Goal: Download file/media

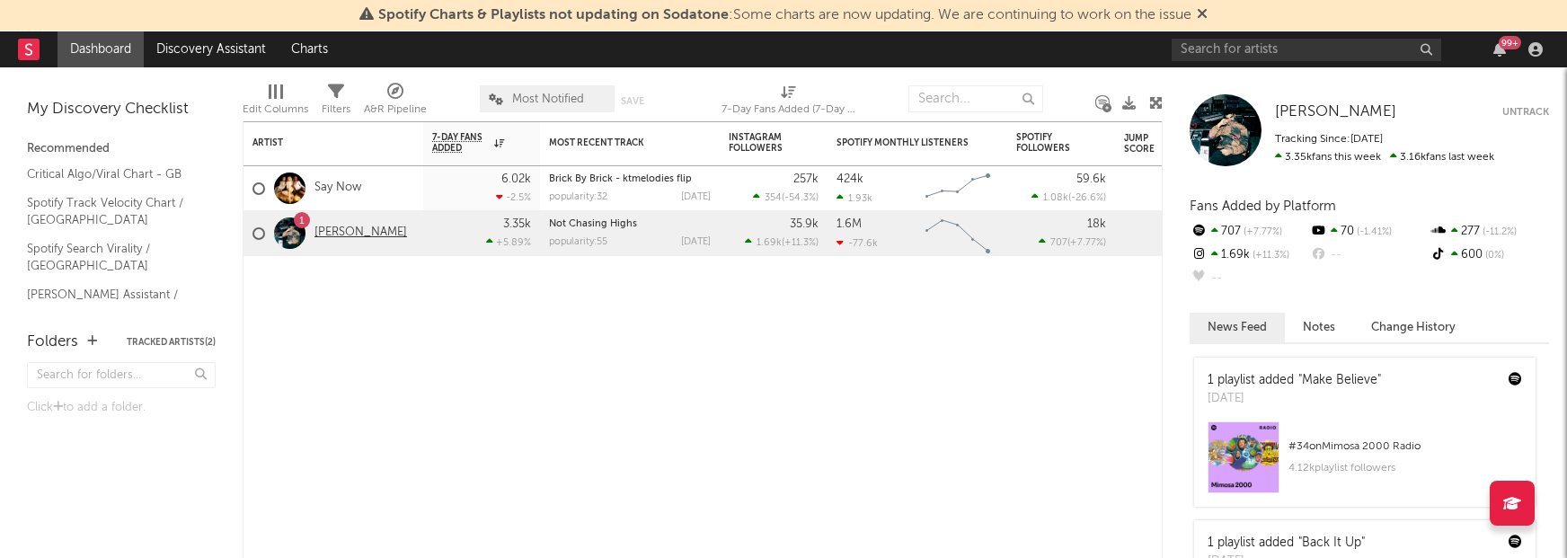
click at [329, 230] on link "[PERSON_NAME]" at bounding box center [360, 232] width 93 height 15
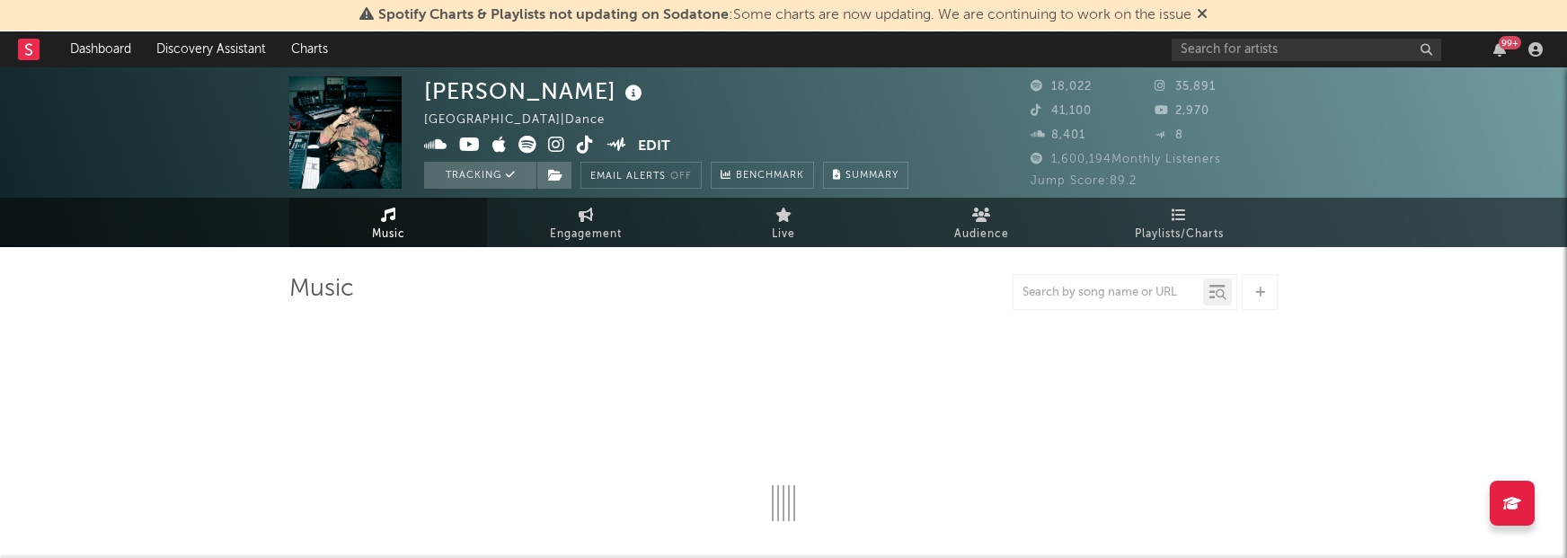
select select "6m"
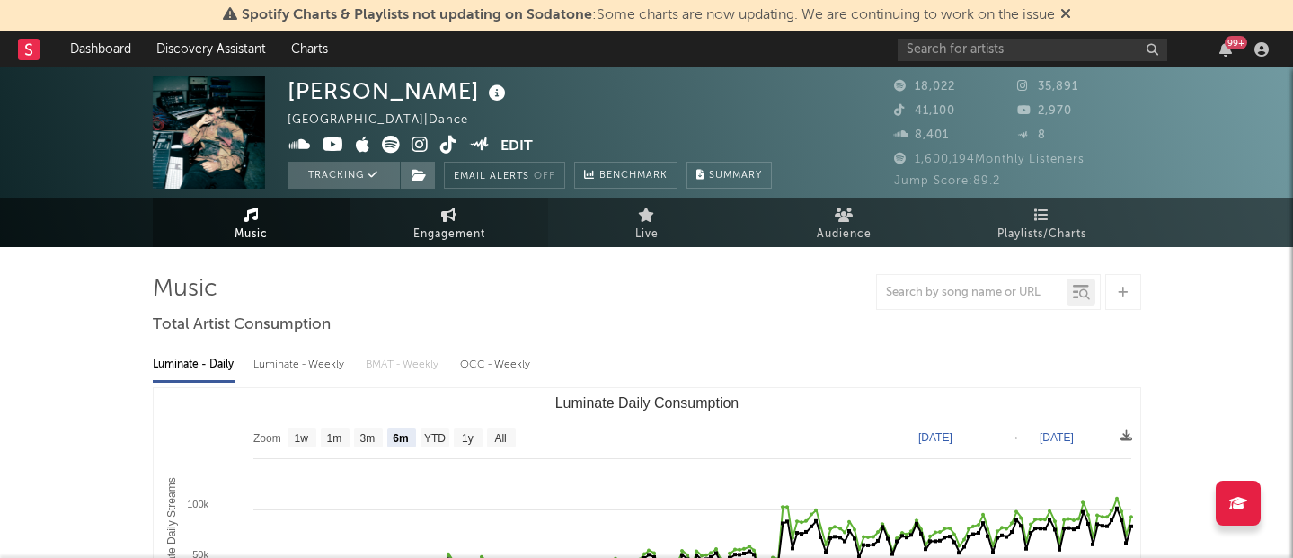
click at [425, 235] on span "Engagement" at bounding box center [449, 235] width 72 height 22
select select "1w"
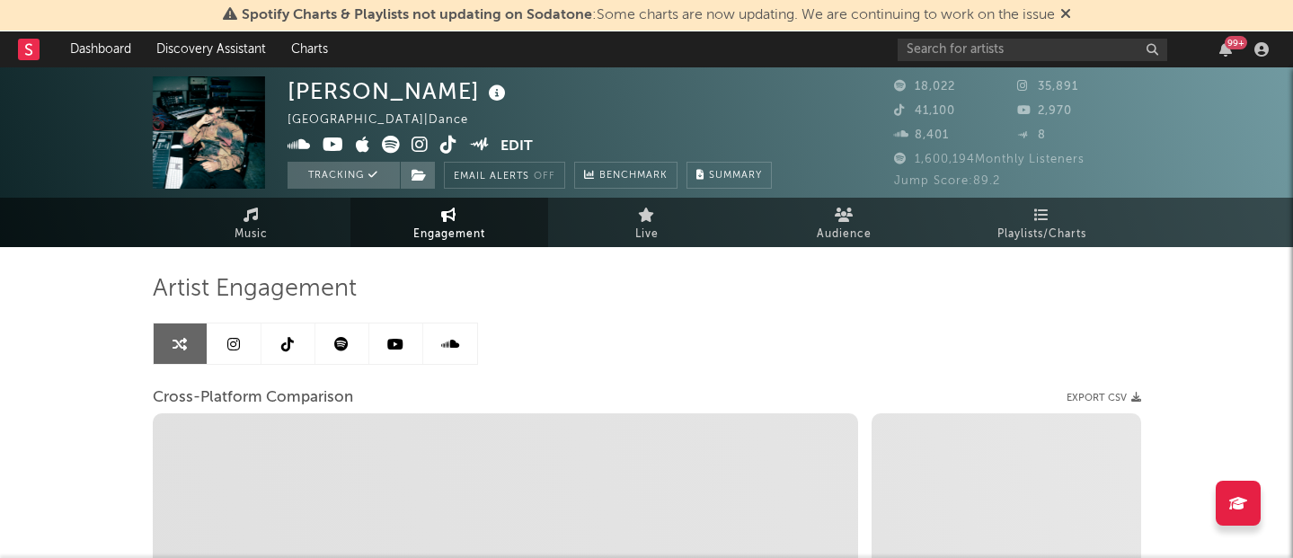
click at [248, 343] on link at bounding box center [234, 343] width 54 height 40
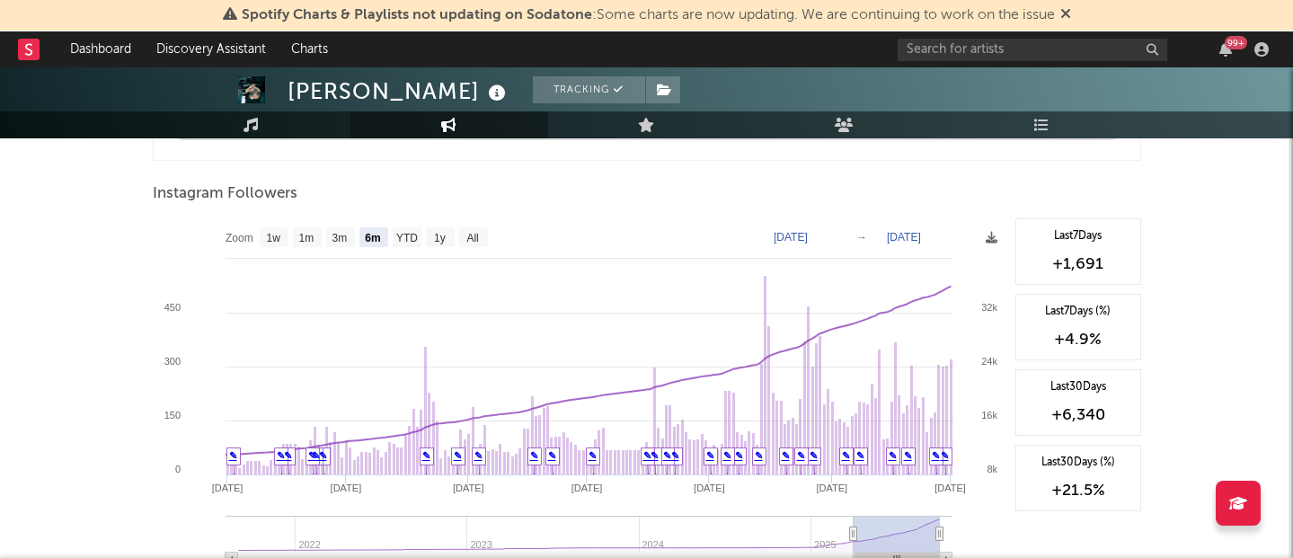
scroll to position [1975, 0]
click at [267, 240] on text "1w" at bounding box center [273, 240] width 14 height 13
select select "1w"
type input "[DATE]"
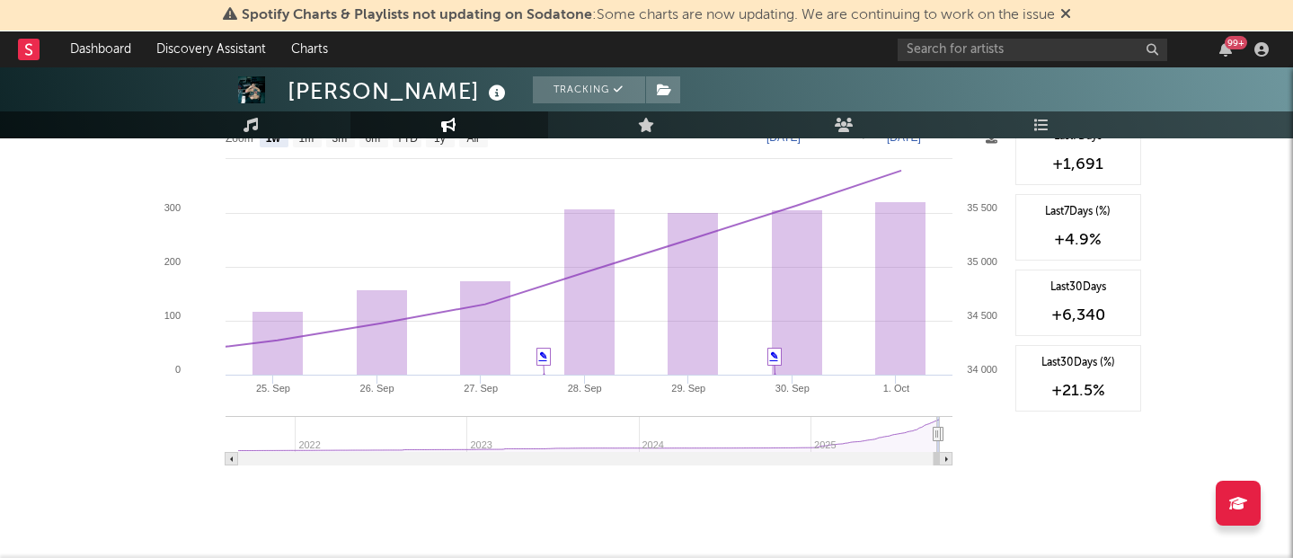
scroll to position [2703, 0]
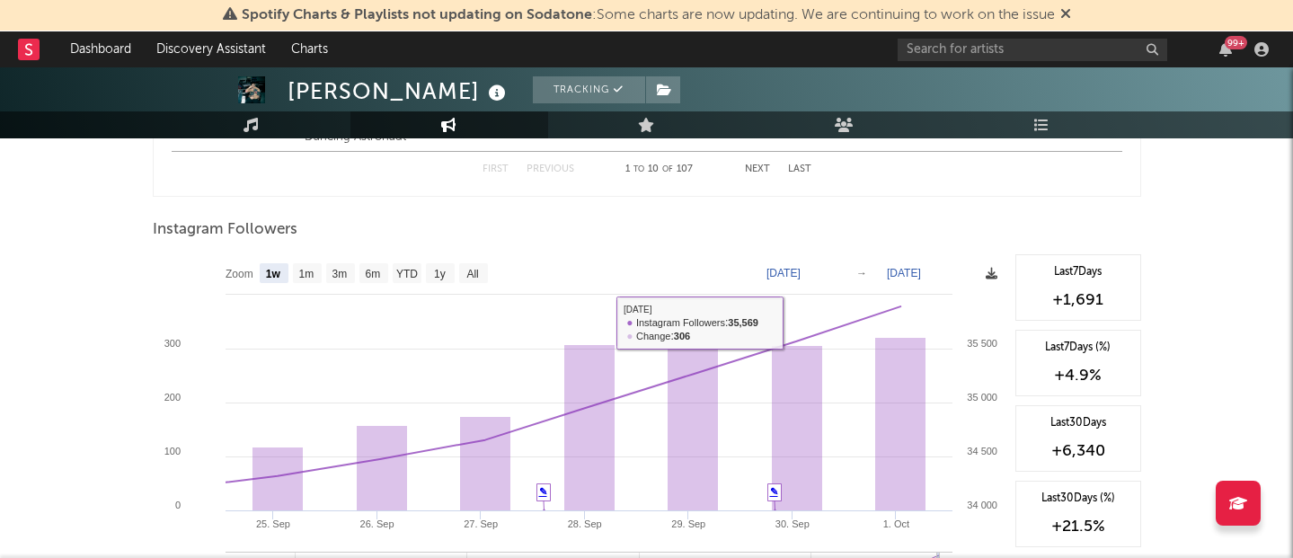
click at [989, 280] on span at bounding box center [991, 275] width 12 height 22
click at [993, 269] on icon at bounding box center [991, 274] width 12 height 12
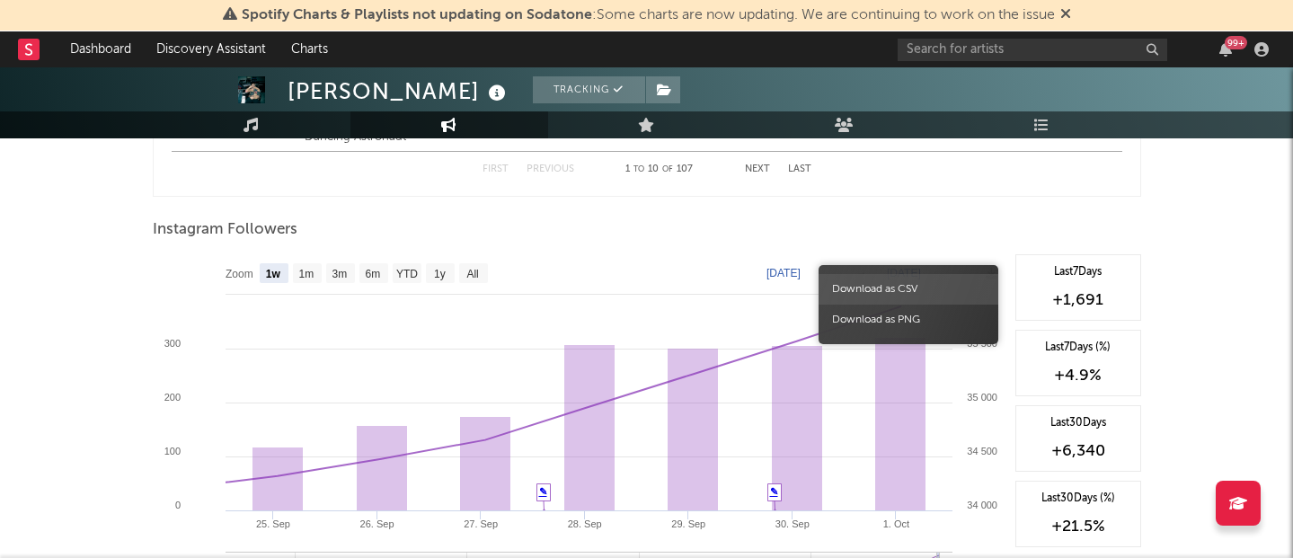
click at [937, 293] on span "Download as CSV" at bounding box center [908, 289] width 180 height 31
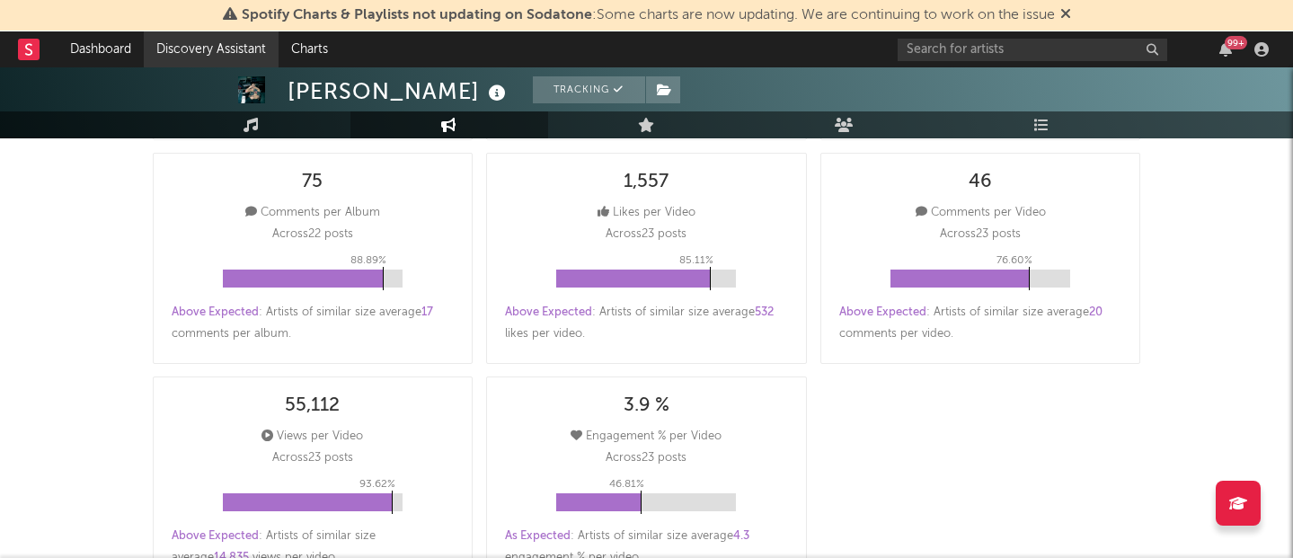
scroll to position [0, 0]
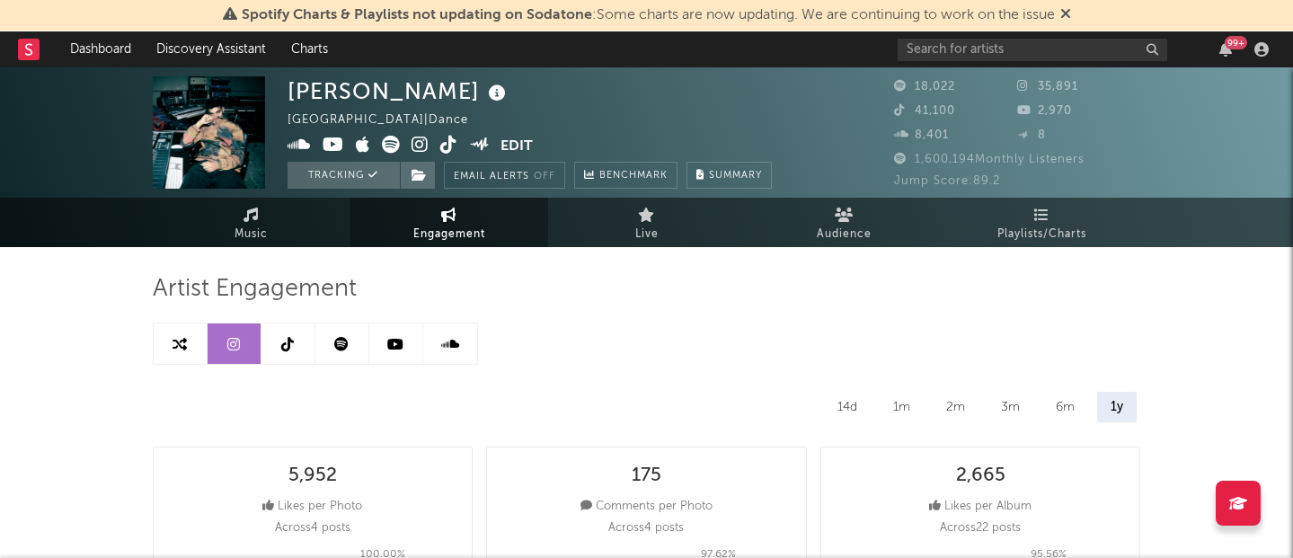
click at [294, 351] on link at bounding box center [288, 343] width 54 height 40
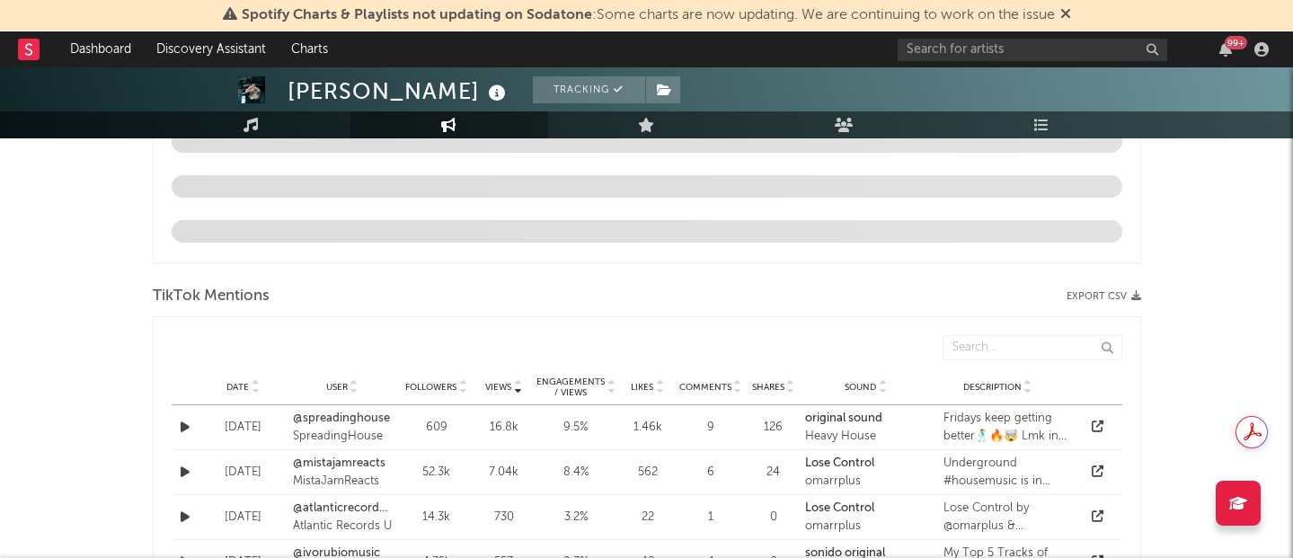
select select "6m"
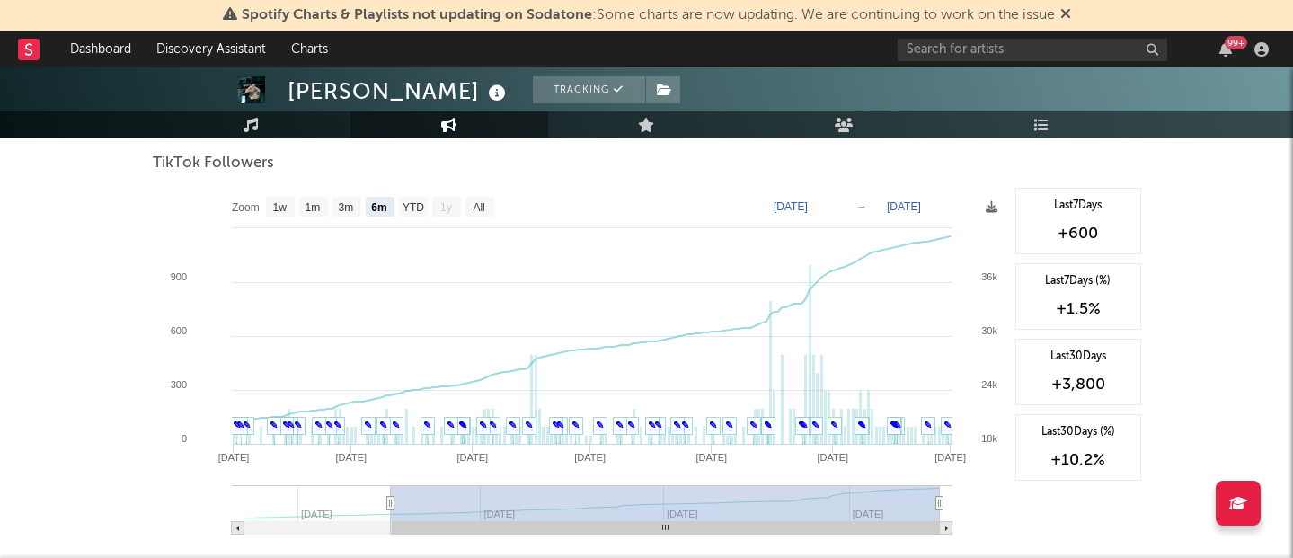
scroll to position [1687, 0]
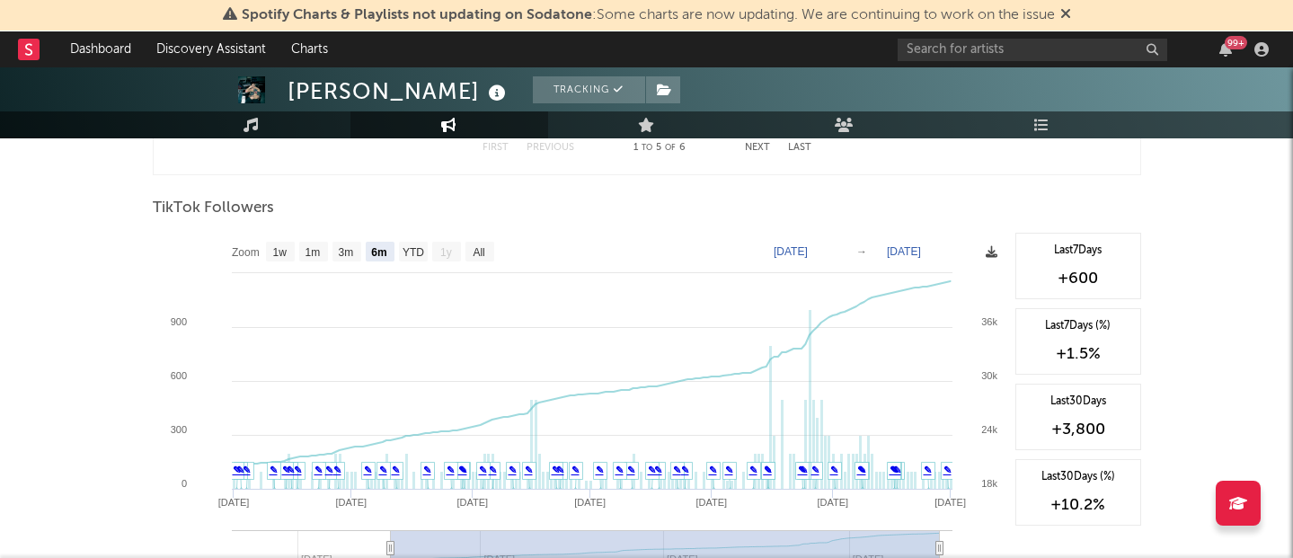
click at [989, 252] on icon at bounding box center [991, 252] width 12 height 12
click at [974, 269] on span "Download as CSV" at bounding box center [904, 272] width 180 height 31
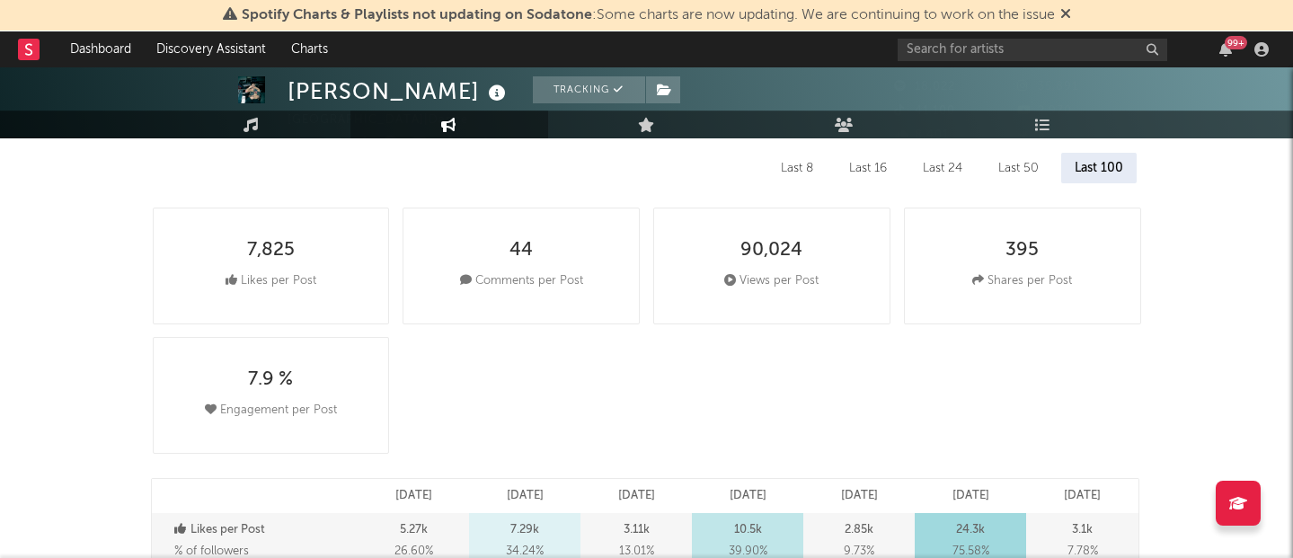
scroll to position [0, 0]
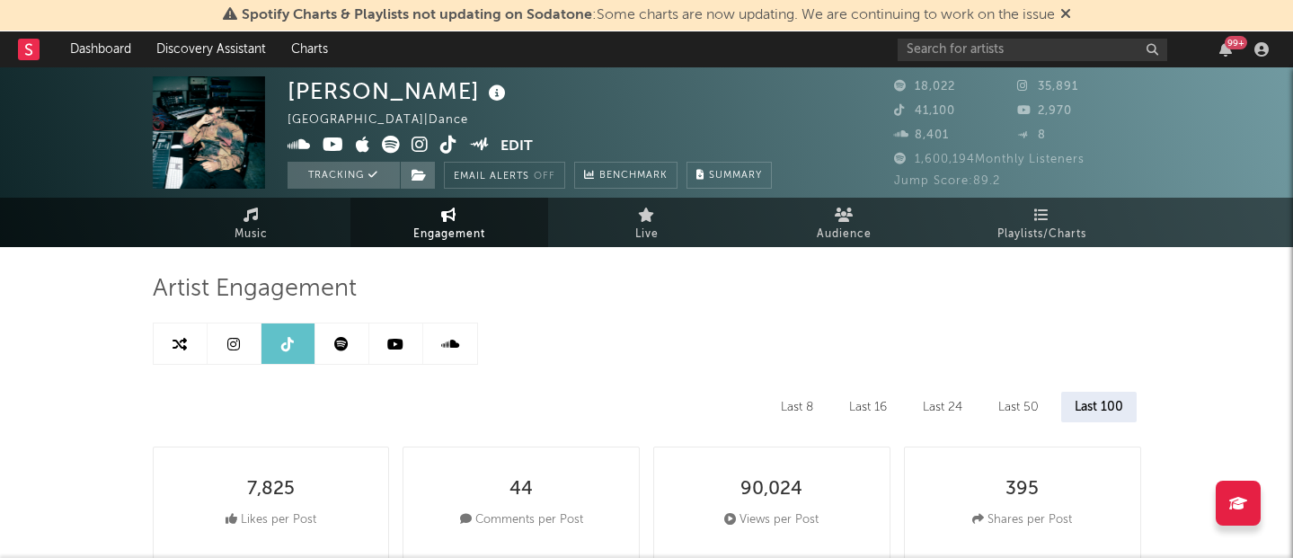
click at [393, 347] on icon at bounding box center [395, 344] width 16 height 14
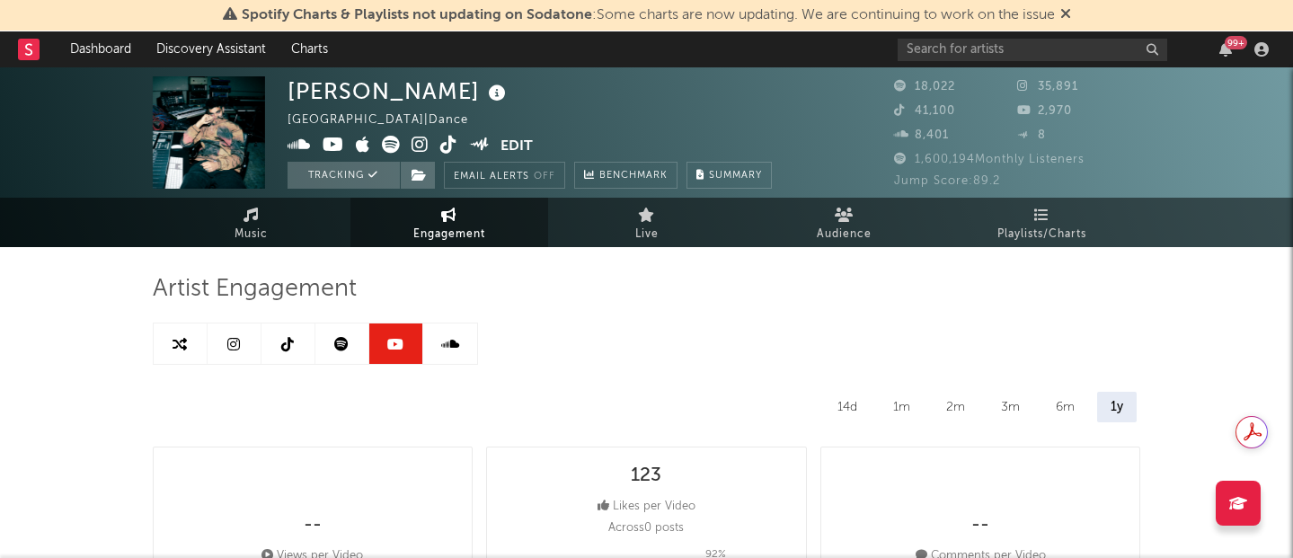
select select "6m"
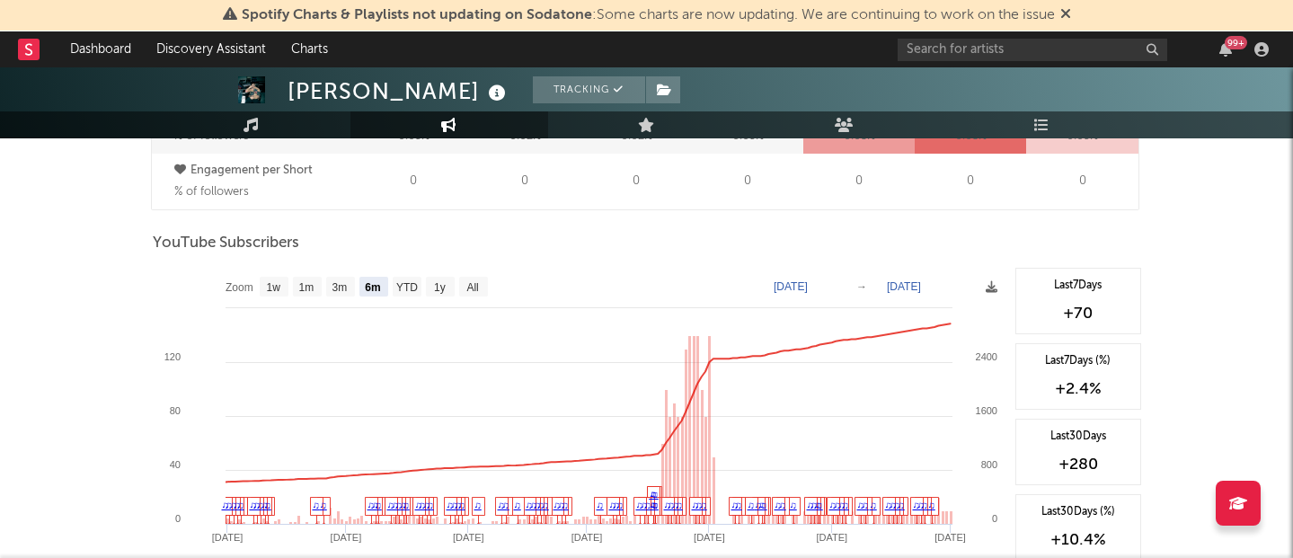
scroll to position [1405, 0]
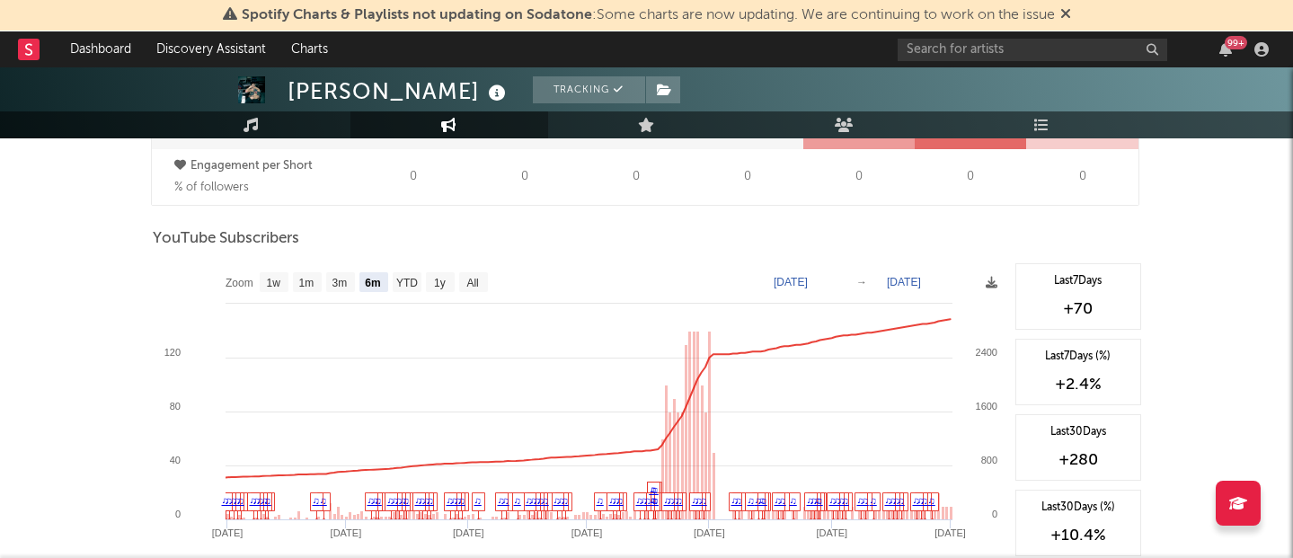
click at [984, 287] on div "Zoom 1w 1m 3m 6m YTD 1y All [DATE] [DATE] Created with Highcharts 10.3.3 Sep '[…" at bounding box center [579, 442] width 853 height 359
click at [993, 283] on icon at bounding box center [991, 283] width 12 height 12
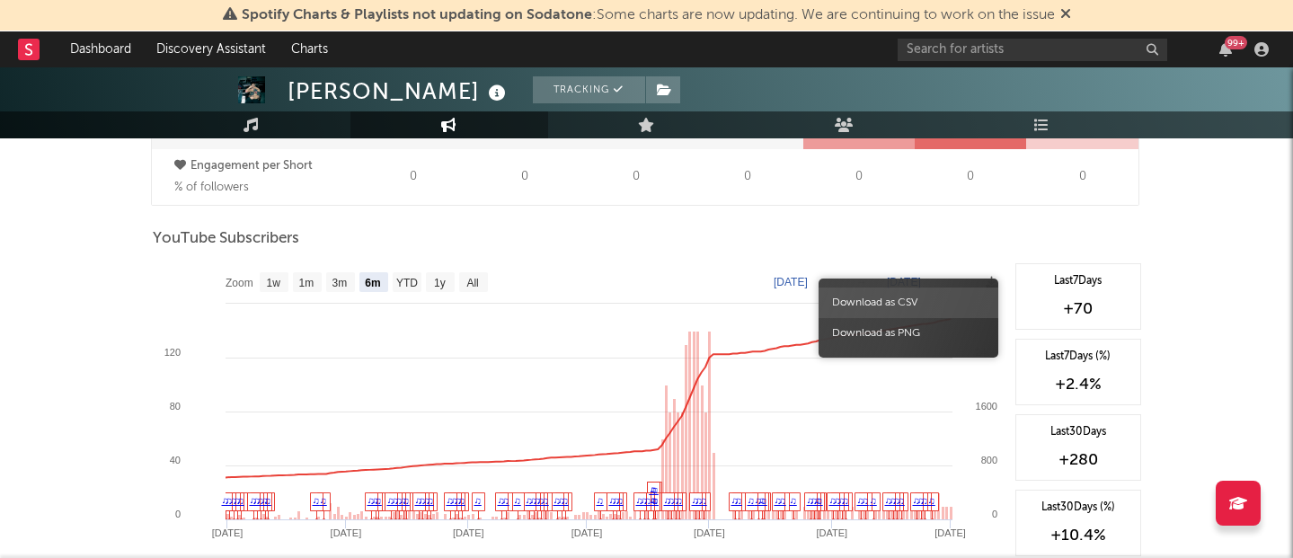
click at [931, 309] on span "Download as CSV" at bounding box center [908, 302] width 180 height 31
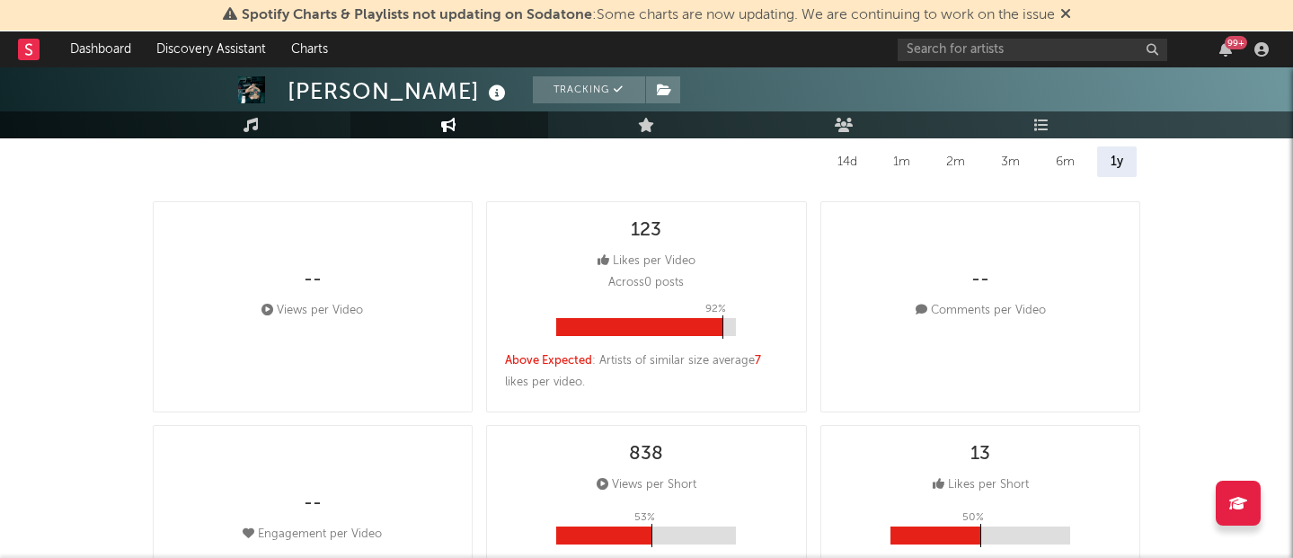
scroll to position [0, 0]
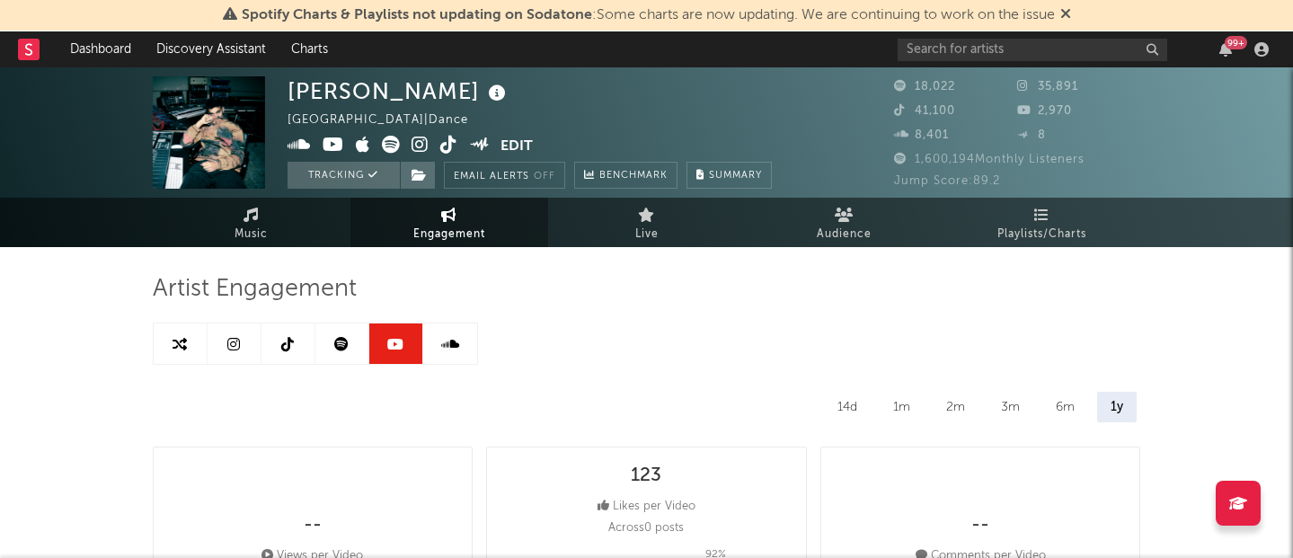
click at [344, 345] on icon at bounding box center [341, 344] width 14 height 14
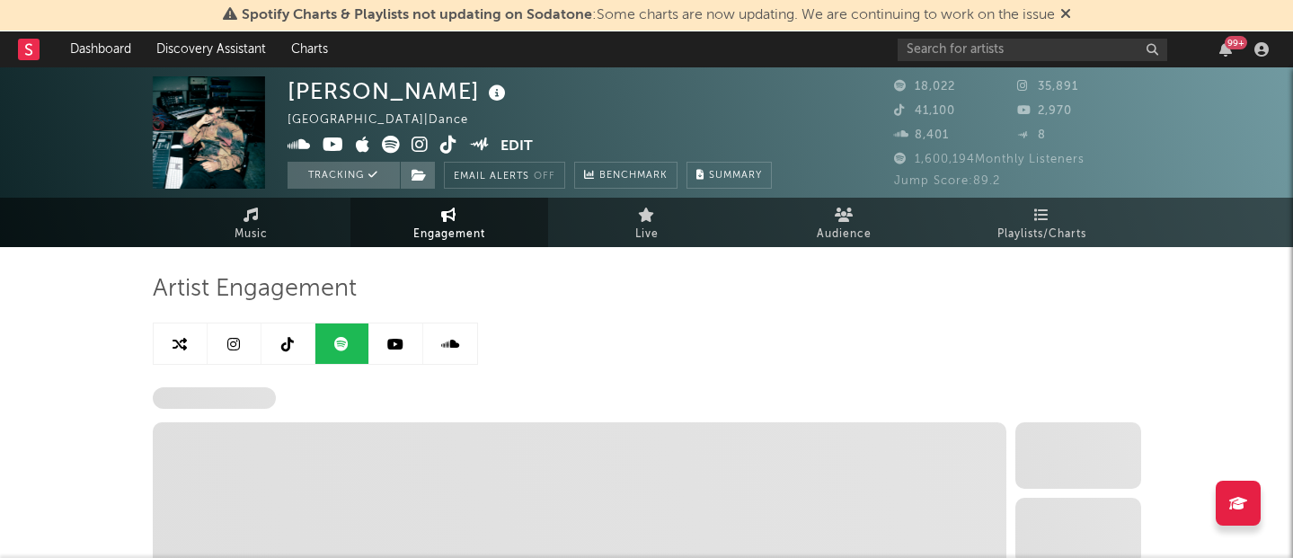
scroll to position [2, 0]
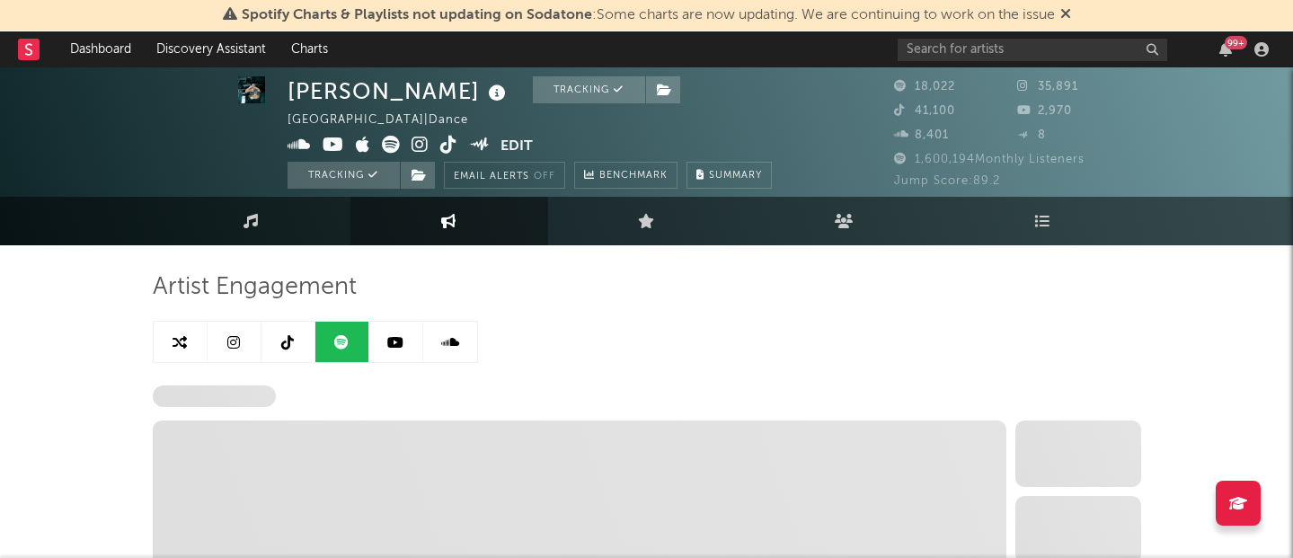
select select "6m"
select select "1w"
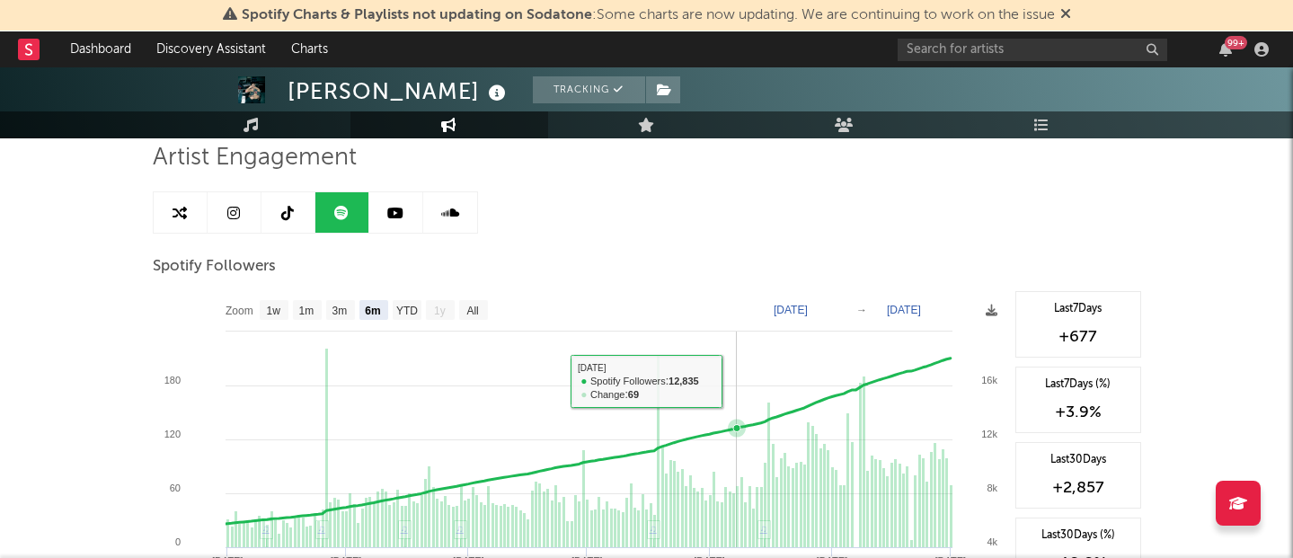
scroll to position [132, 0]
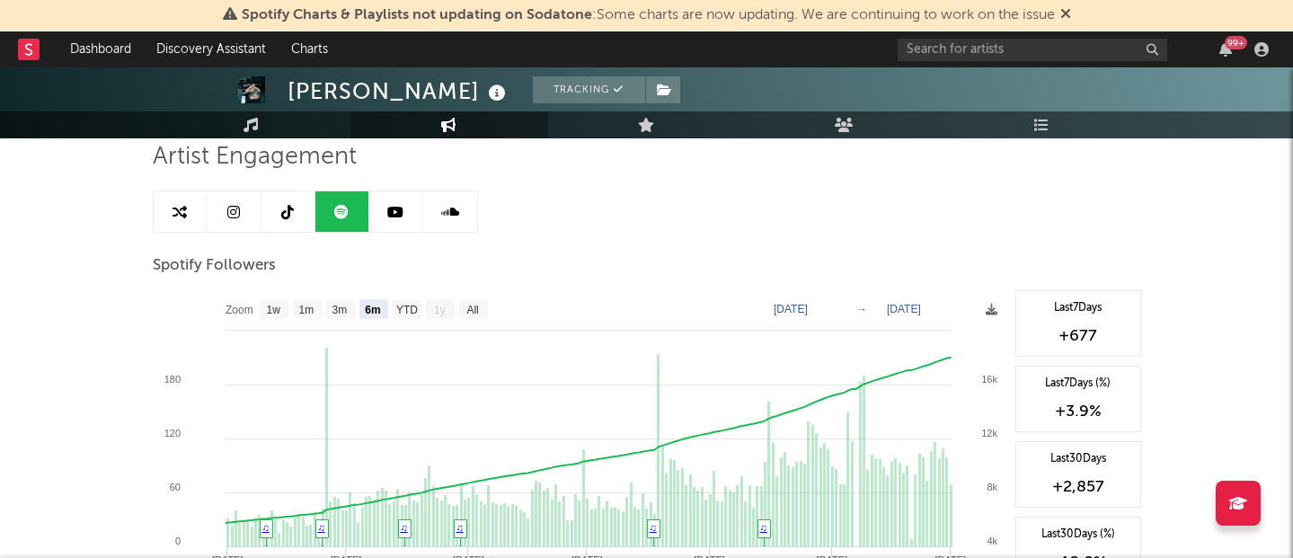
click at [259, 308] on icon "Created with Highcharts 10.3.3 Sep '[DATE] May '[DATE] [DATE] '[DATE] Oct '[DAT…" at bounding box center [579, 469] width 853 height 359
click at [274, 305] on text "1w" at bounding box center [273, 310] width 14 height 13
select select "1w"
type input "[DATE]"
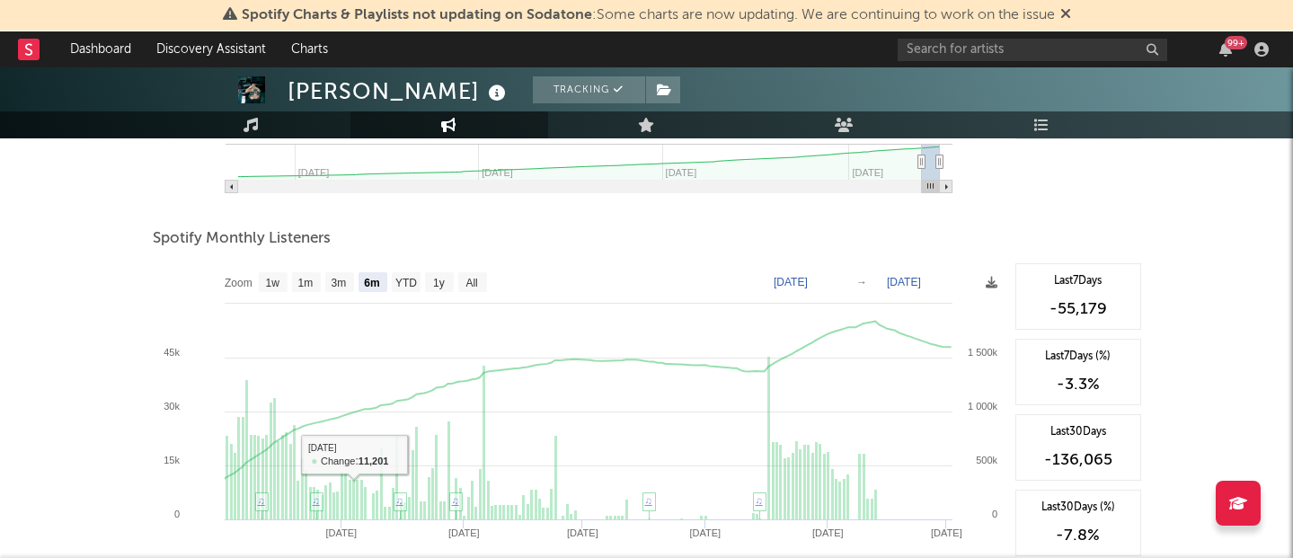
scroll to position [578, 0]
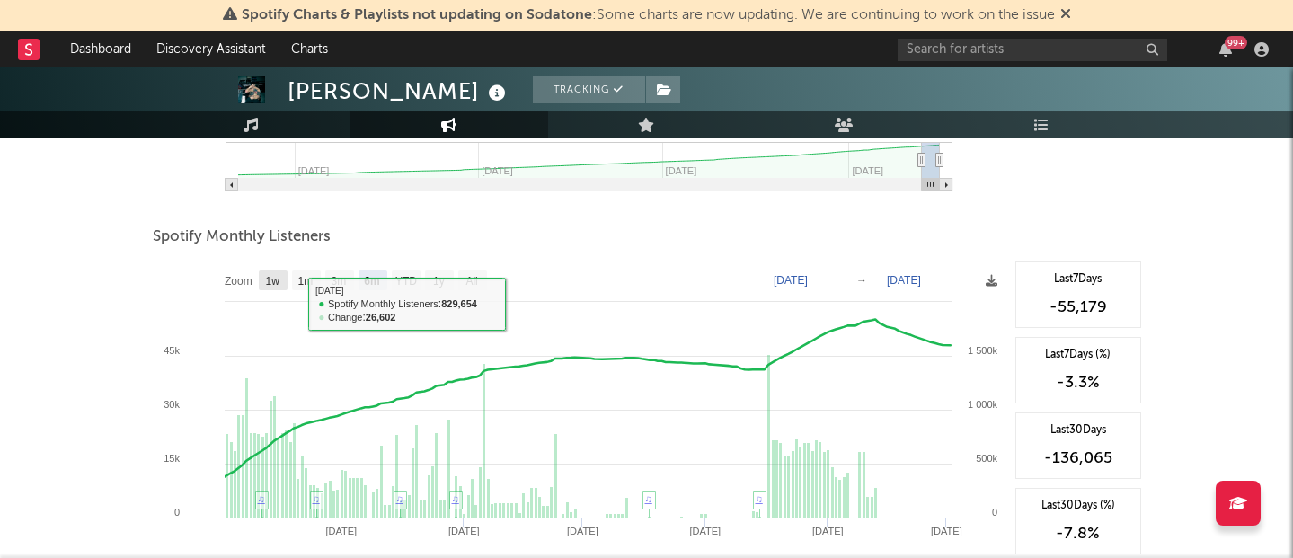
click at [269, 279] on text "1w" at bounding box center [272, 281] width 14 height 13
select select "1w"
type input "[DATE]"
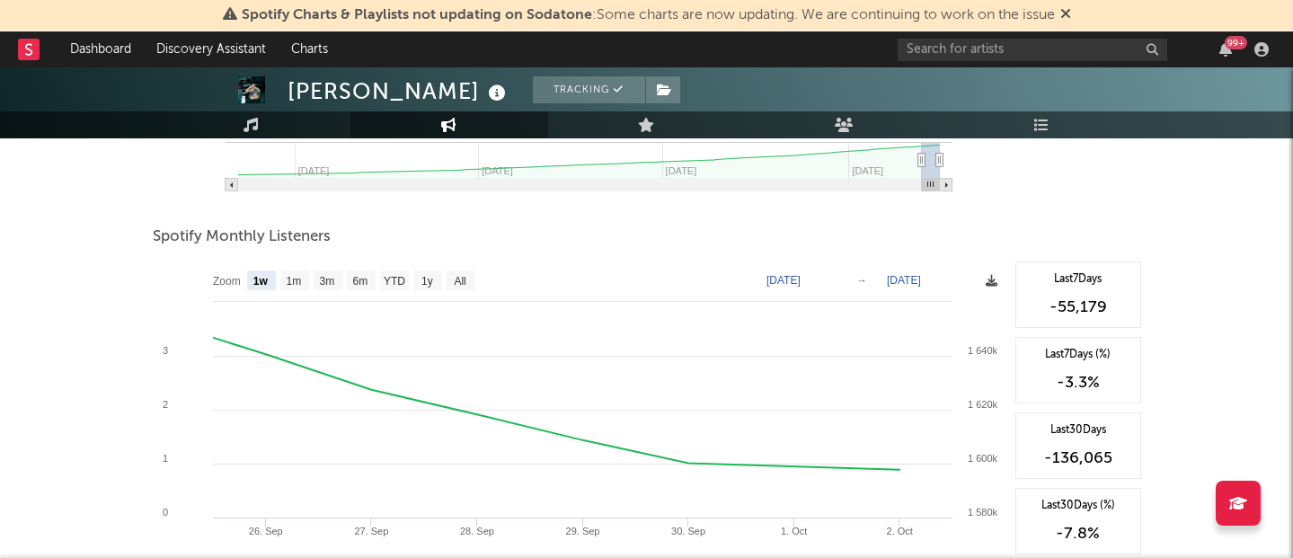
click at [985, 277] on icon at bounding box center [991, 281] width 12 height 12
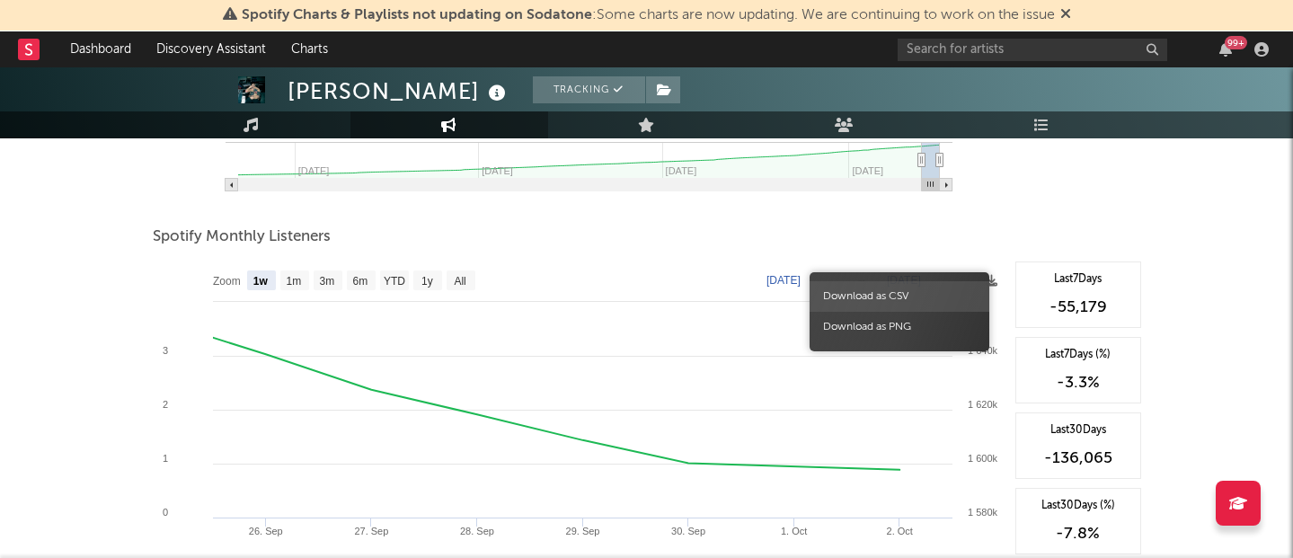
click at [931, 299] on span "Download as CSV" at bounding box center [899, 296] width 180 height 31
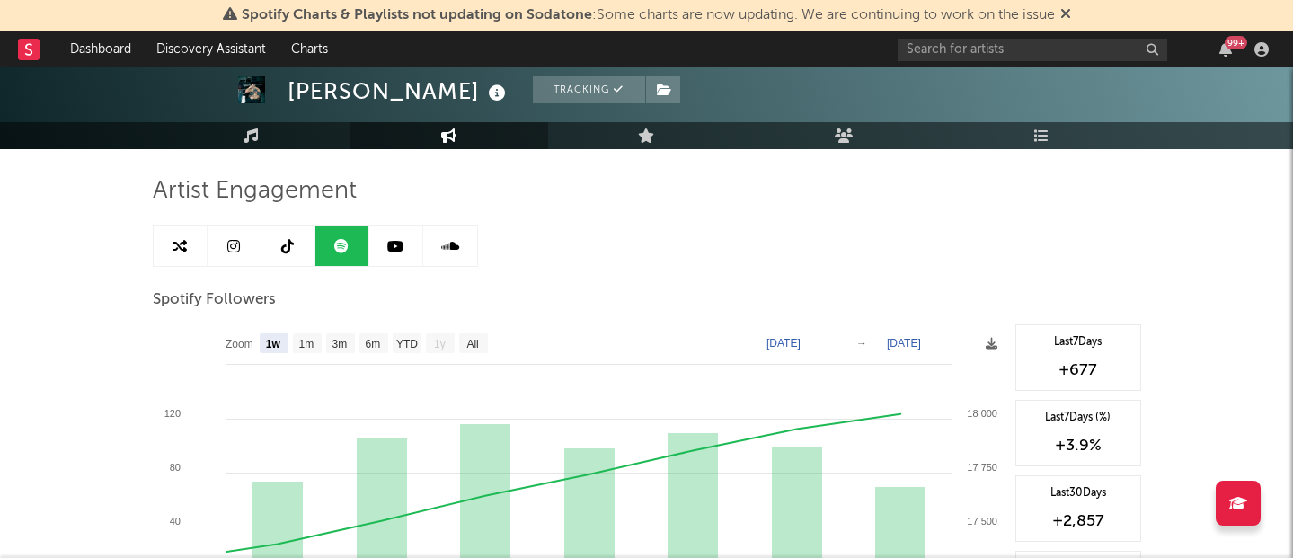
scroll to position [99, 0]
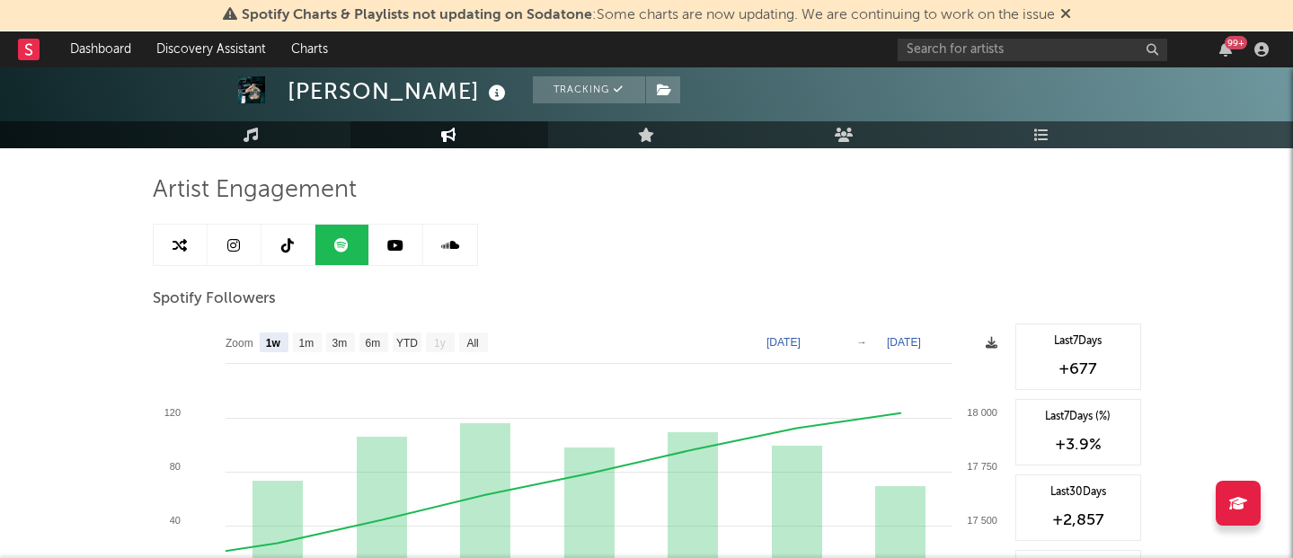
click at [991, 346] on icon at bounding box center [991, 343] width 12 height 12
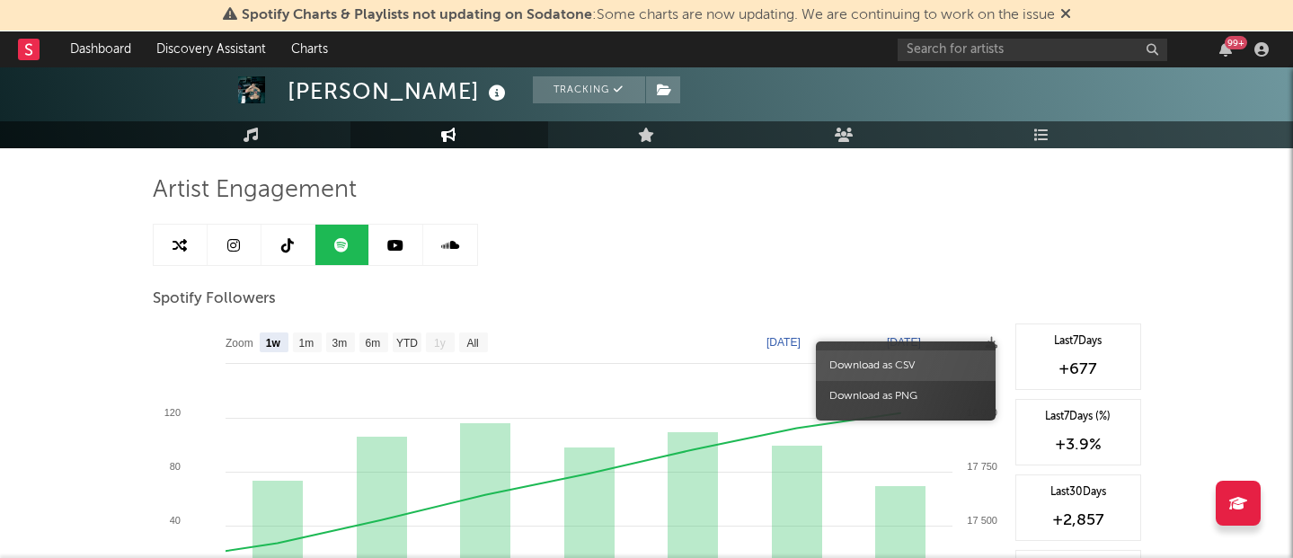
click at [925, 367] on span "Download as CSV" at bounding box center [906, 365] width 180 height 31
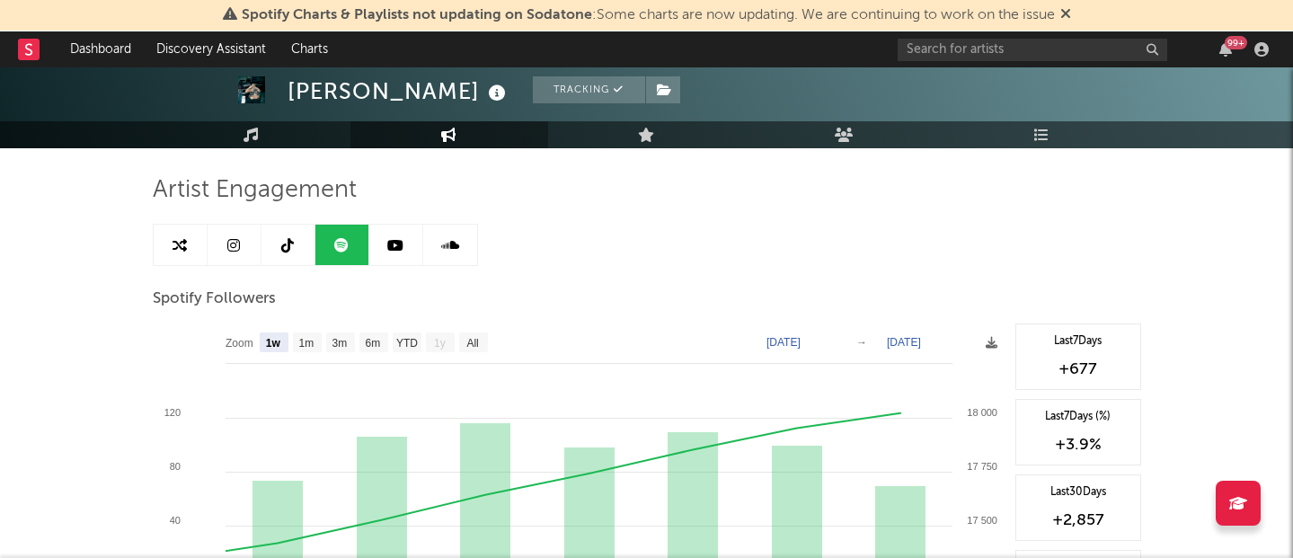
click at [451, 241] on icon at bounding box center [450, 245] width 18 height 14
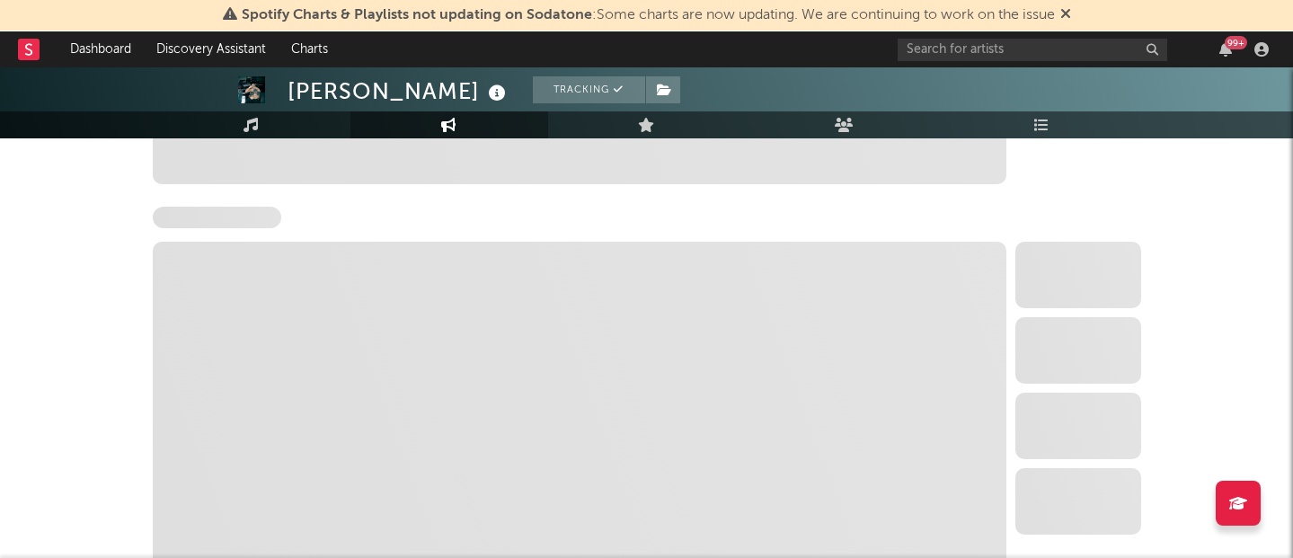
select select "1w"
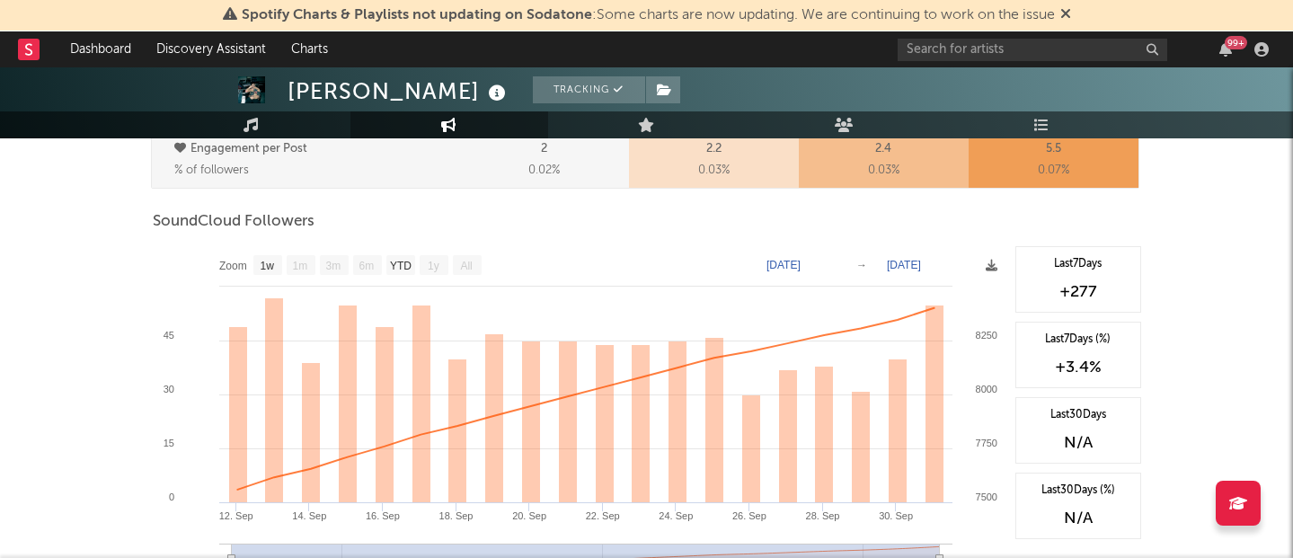
scroll to position [1033, 0]
click at [270, 263] on text "1w" at bounding box center [267, 264] width 14 height 13
select select "1w"
type input "[DATE]"
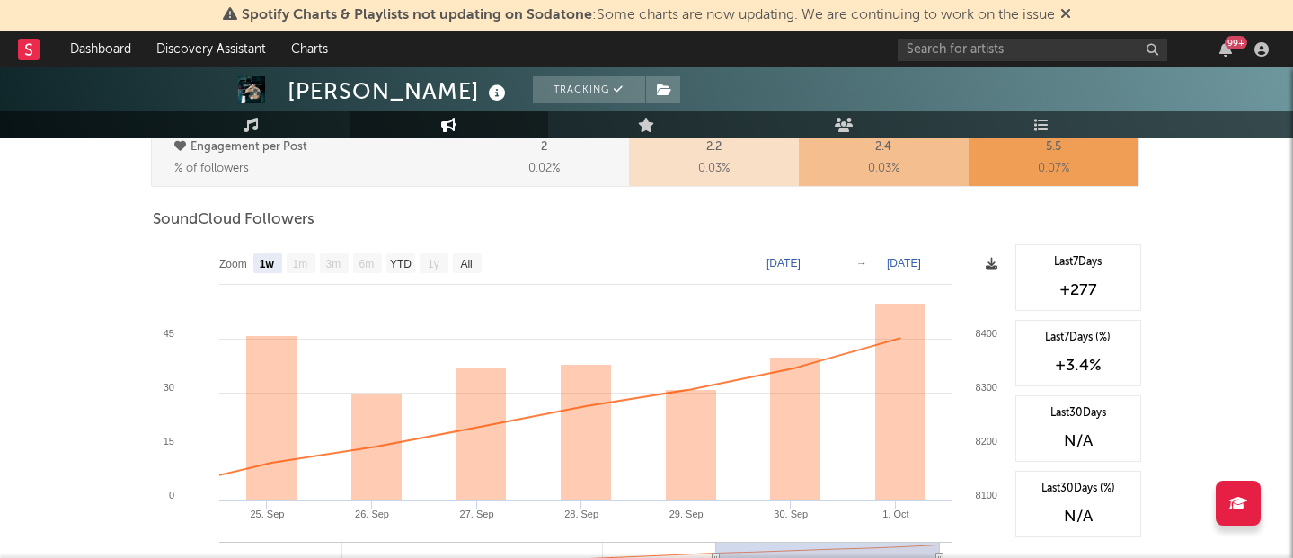
click at [995, 267] on icon at bounding box center [991, 264] width 12 height 12
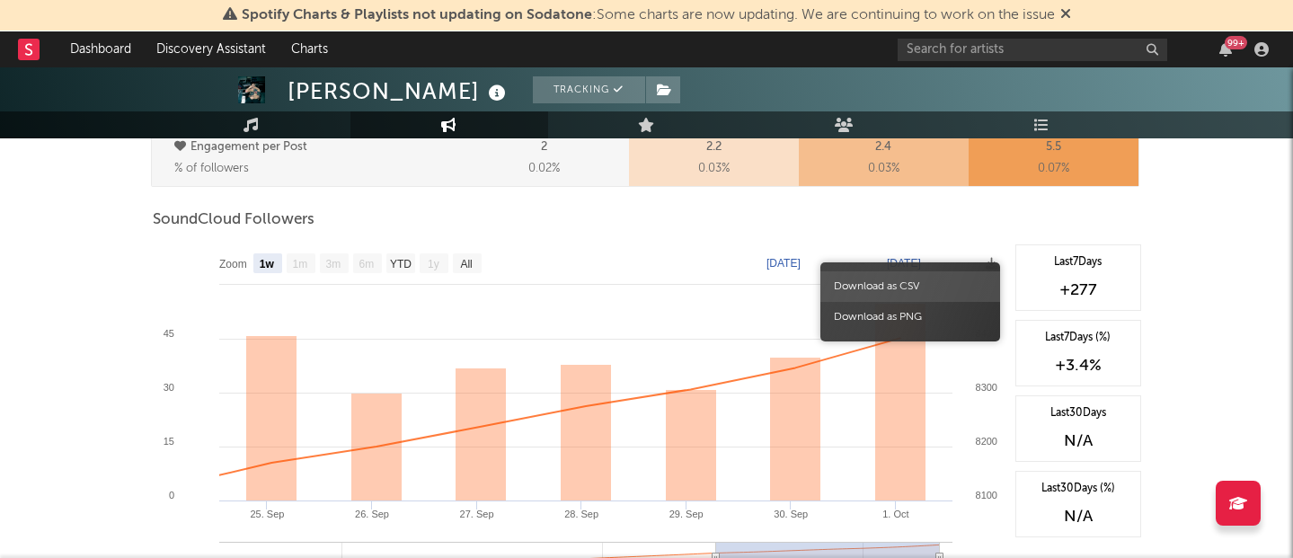
click at [922, 287] on span "Download as CSV" at bounding box center [910, 286] width 180 height 31
